Goal: Information Seeking & Learning: Learn about a topic

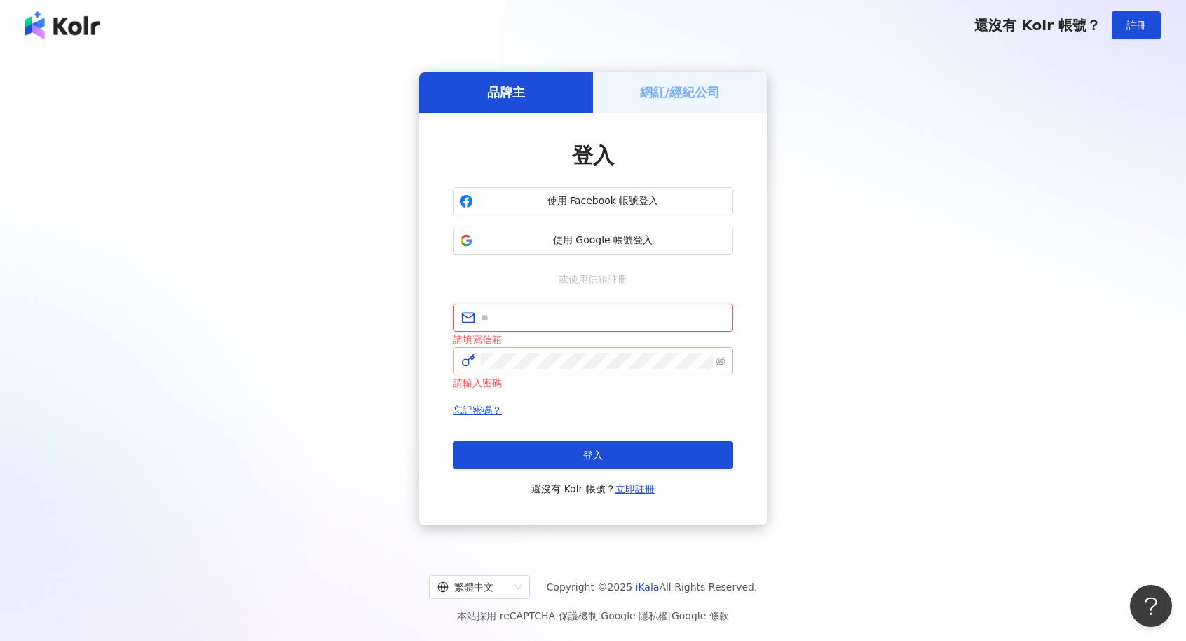
type input "**********"
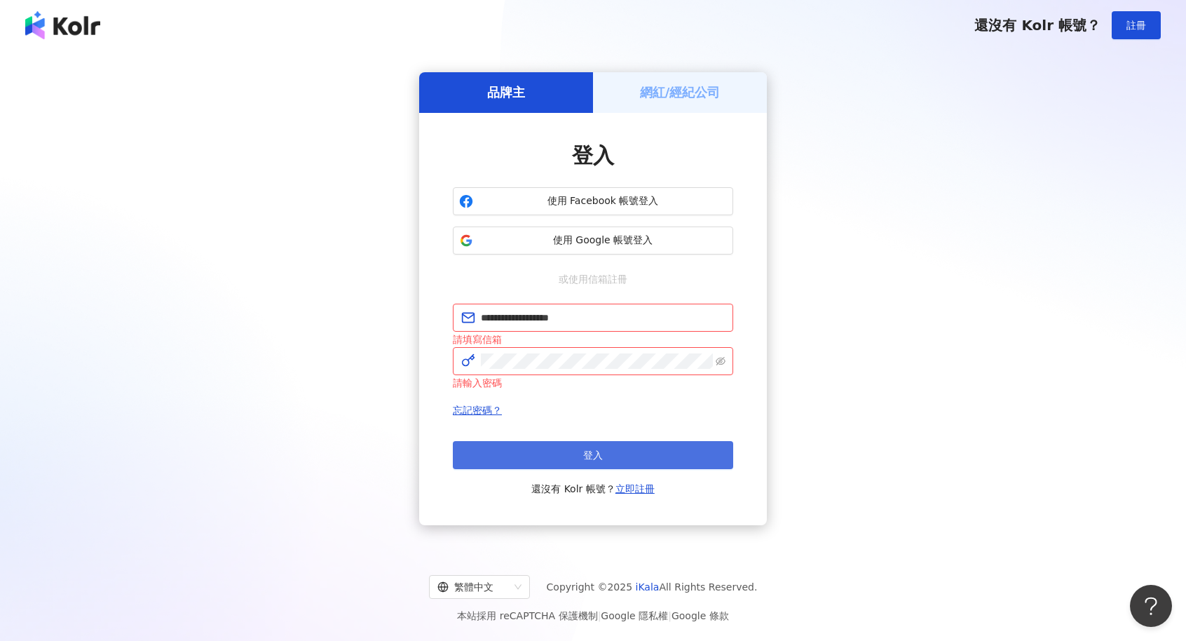
click at [549, 451] on button "登入" at bounding box center [593, 455] width 280 height 28
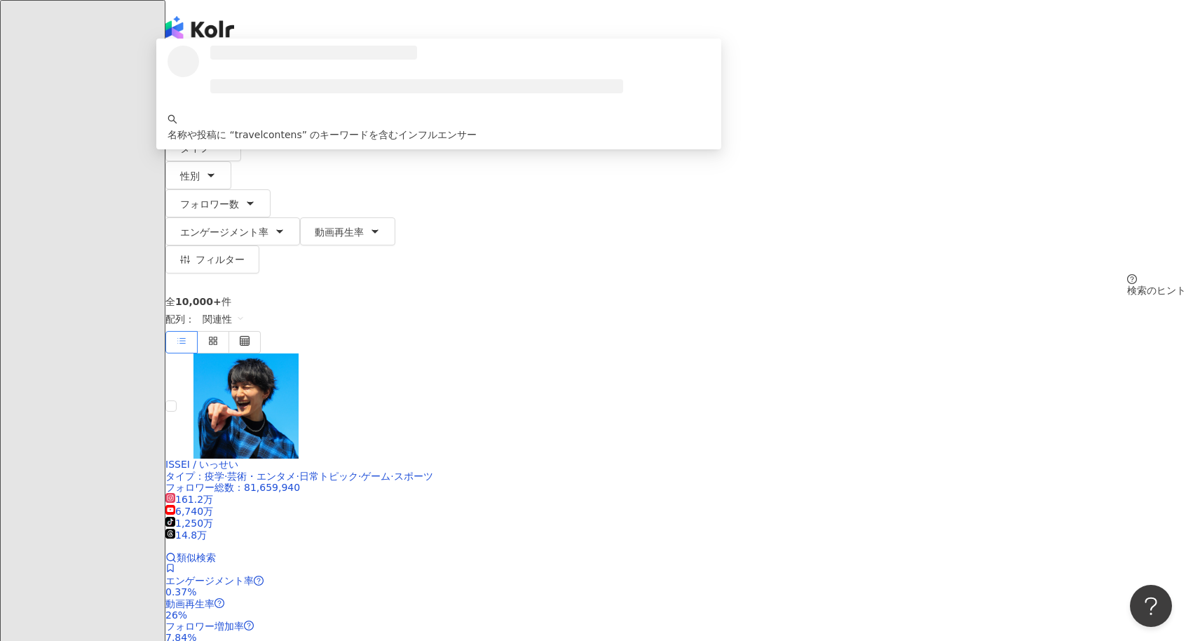
type input "**********"
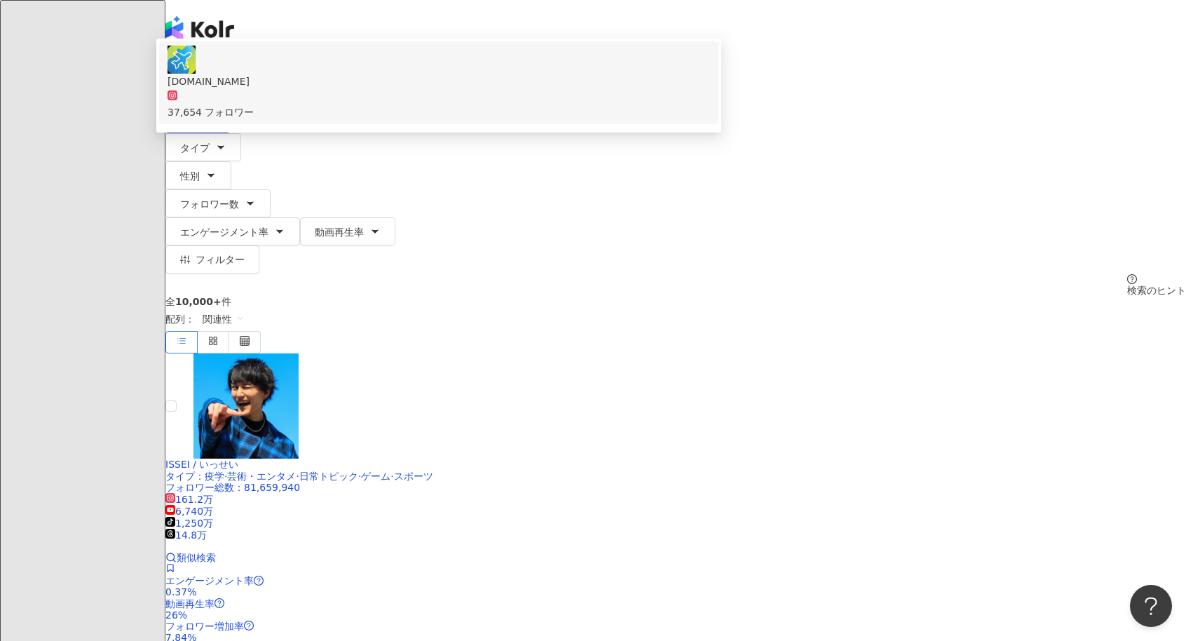
click at [533, 89] on span "[DOMAIN_NAME]" at bounding box center [439, 81] width 543 height 15
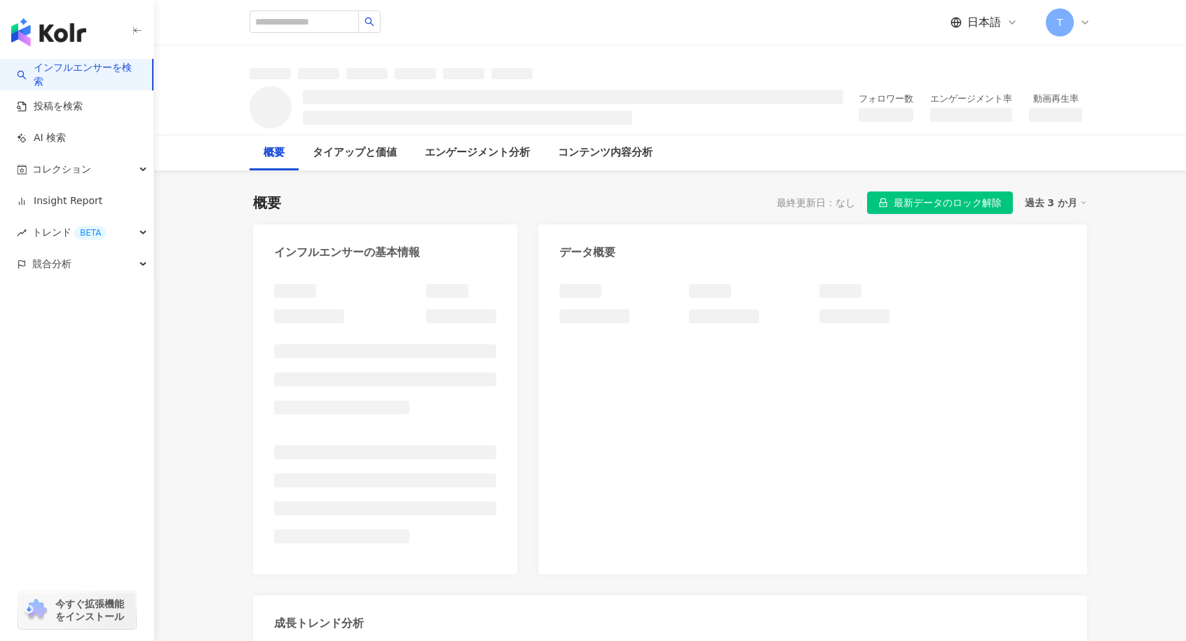
click at [942, 197] on span "最新データのロック解除" at bounding box center [948, 203] width 108 height 22
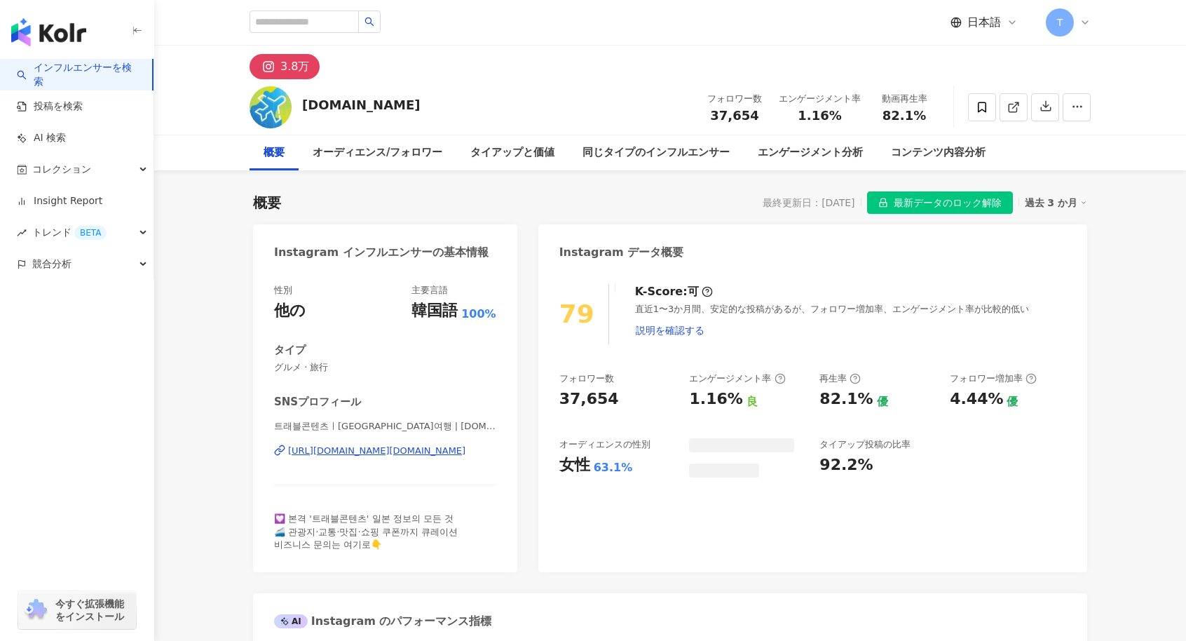
click at [899, 203] on span "最新データのロック解除" at bounding box center [948, 203] width 108 height 22
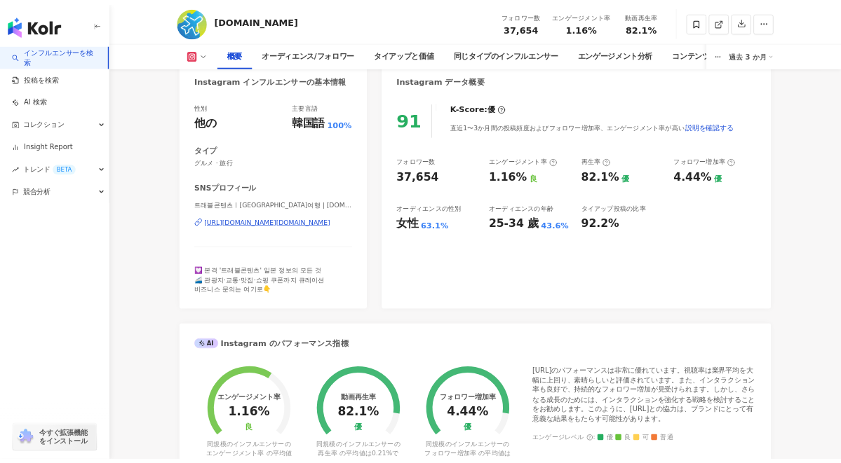
scroll to position [70, 0]
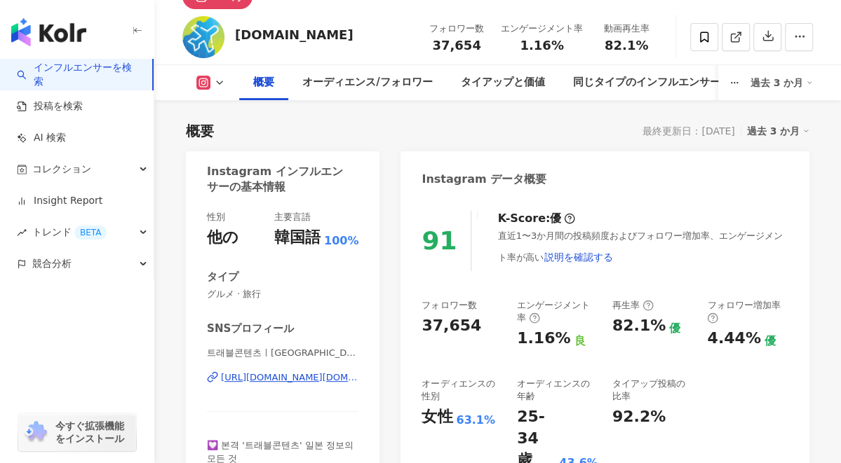
click at [637, 361] on div "フォロワー数 37,654 エンゲージメント率 1.16% 良 再生率 82.1% 優 フォロワー増加率 4.44% 優 オーディエンスの性別 女性 63.1…" at bounding box center [604, 385] width 367 height 172
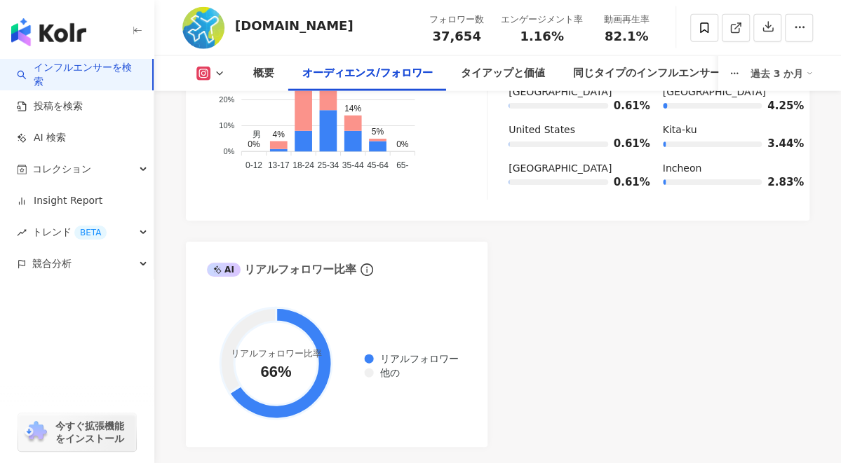
scroll to position [1753, 0]
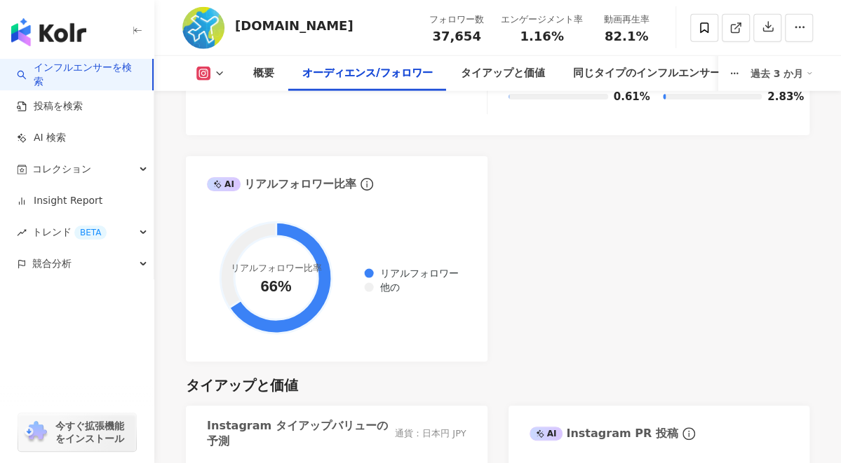
click at [522, 299] on div "AI Instagram フォロワー属性の分析 オーディエンスの性別 女性 63.1% オーディエンスの年齢 25-34 歲 43.6% フォロワーの年齢と性…" at bounding box center [497, 48] width 623 height 625
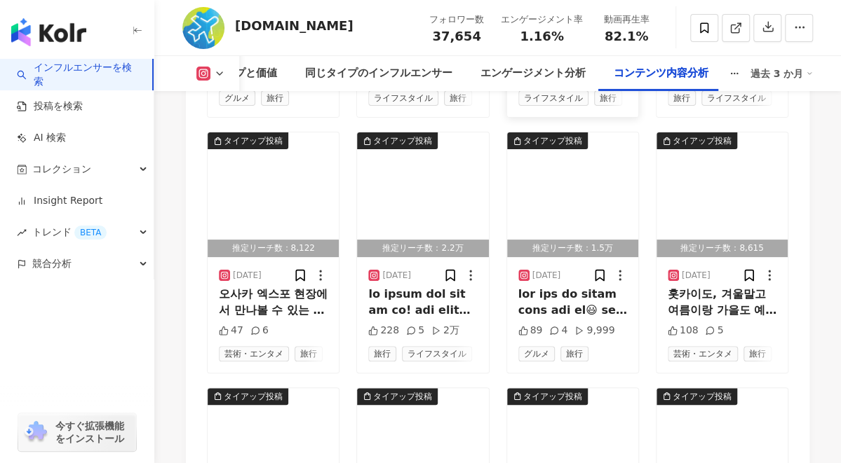
scroll to position [5118, 0]
